Goal: Information Seeking & Learning: Learn about a topic

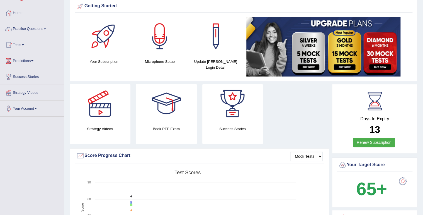
scroll to position [22, 0]
click at [20, 46] on link "Tests" at bounding box center [32, 44] width 64 height 14
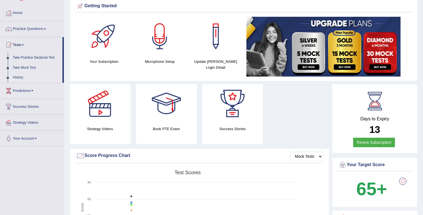
click at [18, 77] on link "History" at bounding box center [36, 77] width 52 height 10
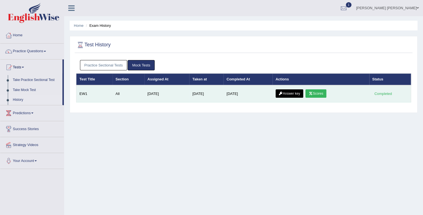
click at [320, 91] on link "Scores" at bounding box center [316, 93] width 21 height 8
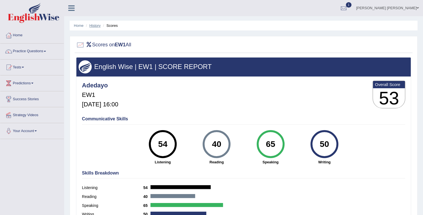
click at [101, 25] on link "History" at bounding box center [94, 25] width 11 height 4
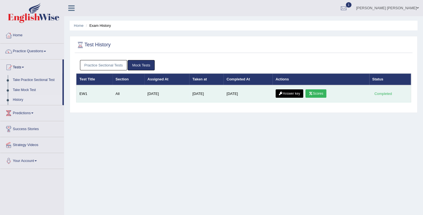
click at [284, 93] on link "Answer key" at bounding box center [290, 93] width 28 height 8
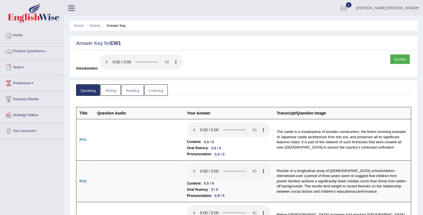
click at [31, 53] on link "Practice Questions" at bounding box center [32, 50] width 64 height 14
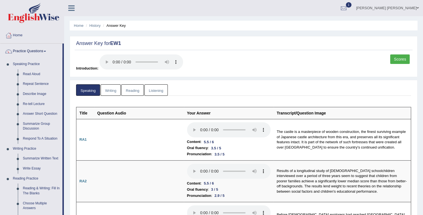
click at [115, 91] on link "Writing" at bounding box center [111, 89] width 20 height 11
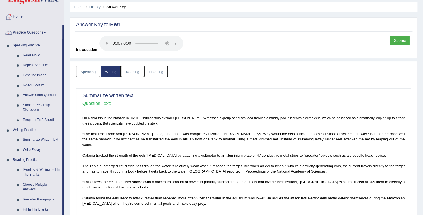
scroll to position [12, 0]
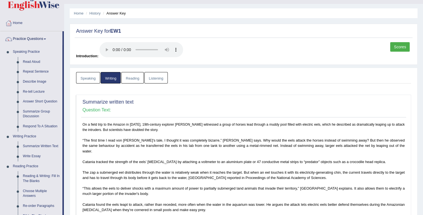
click at [131, 80] on link "Reading" at bounding box center [132, 77] width 22 height 11
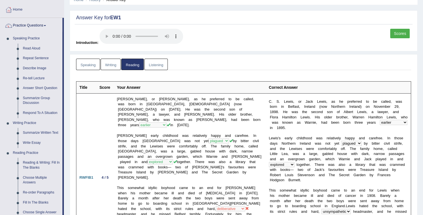
scroll to position [21, 0]
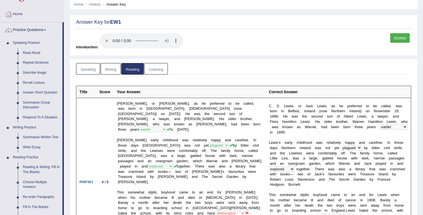
click at [145, 69] on link "Listening" at bounding box center [155, 68] width 23 height 11
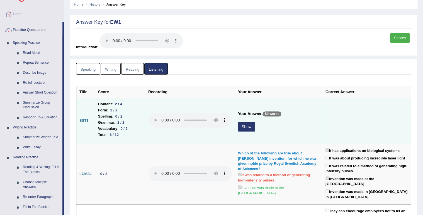
click at [248, 126] on button "Show" at bounding box center [246, 126] width 17 height 9
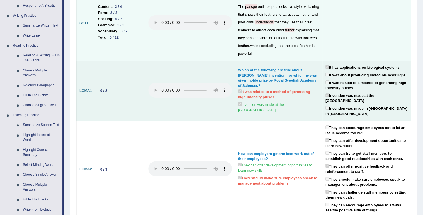
scroll to position [88, 0]
